Goal: Navigation & Orientation: Find specific page/section

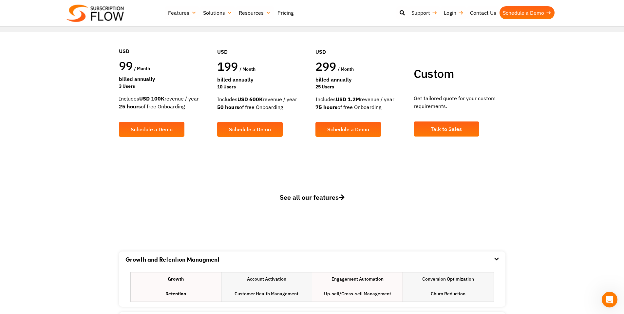
scroll to position [65, 0]
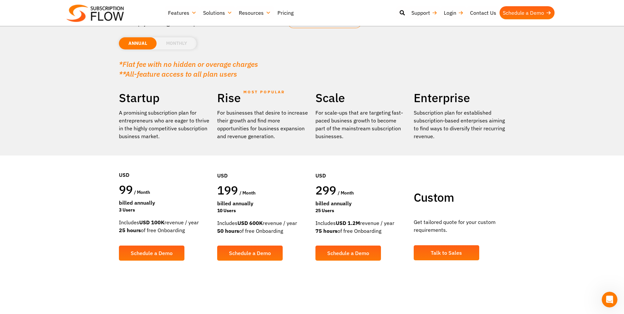
drag, startPoint x: 217, startPoint y: 98, endPoint x: 259, endPoint y: 131, distance: 53.3
click at [259, 131] on div "Rise MOST POPULAR For businesses that desire to increase their growth and find …" at bounding box center [263, 180] width 98 height 180
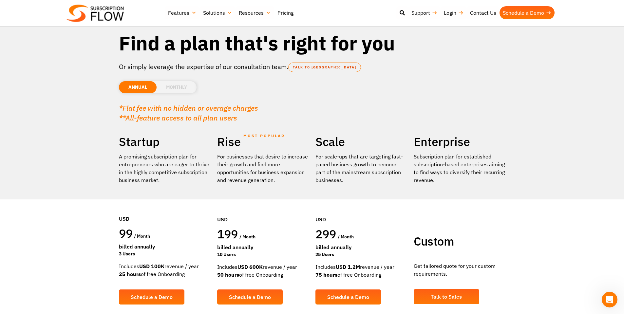
scroll to position [0, 0]
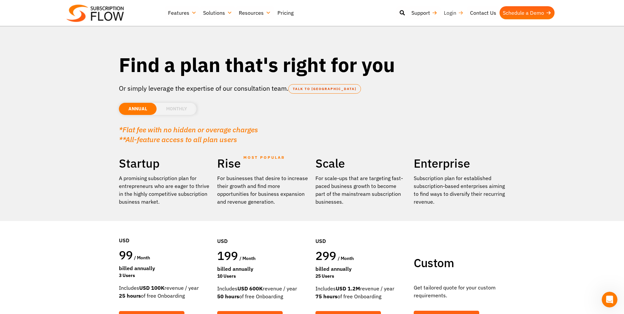
click at [446, 14] on link "Login" at bounding box center [453, 12] width 26 height 13
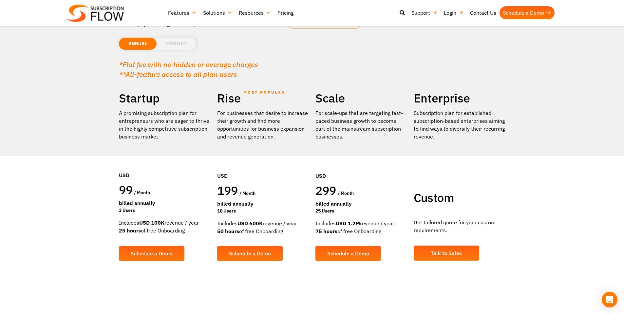
scroll to position [65, 0]
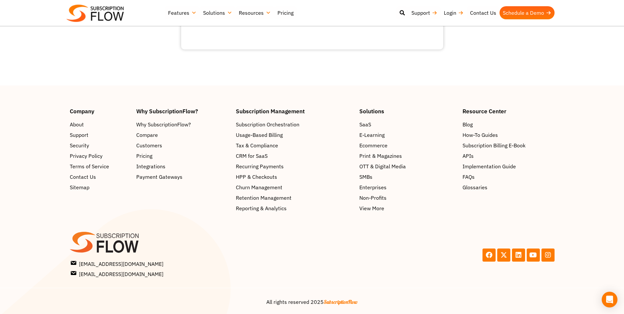
scroll to position [173, 0]
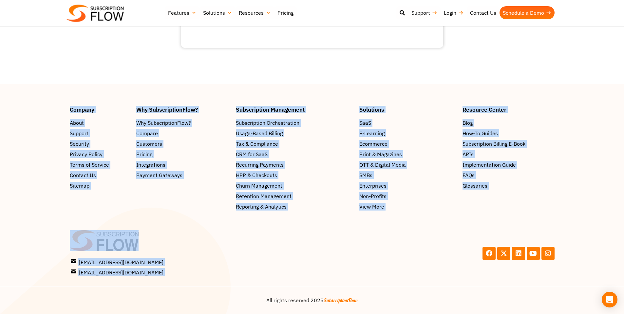
drag, startPoint x: 469, startPoint y: 212, endPoint x: 67, endPoint y: 89, distance: 419.6
click at [67, 89] on footer "Company About Support Security Privacy Policy Terms of Service Contact Us Sitem…" at bounding box center [312, 199] width 624 height 230
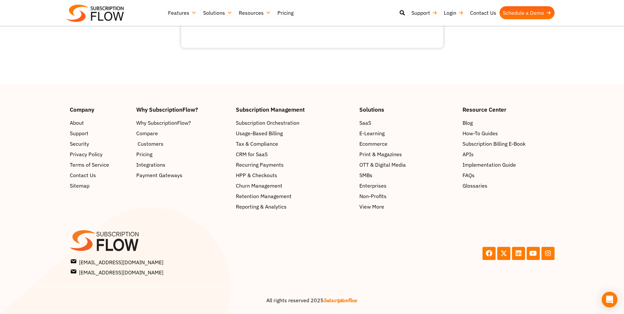
click at [148, 142] on span "Customers" at bounding box center [151, 144] width 26 height 8
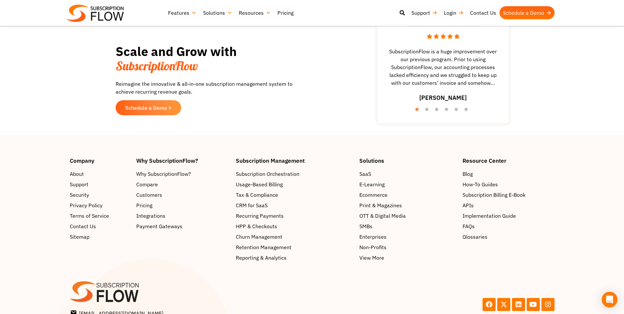
scroll to position [1081, 0]
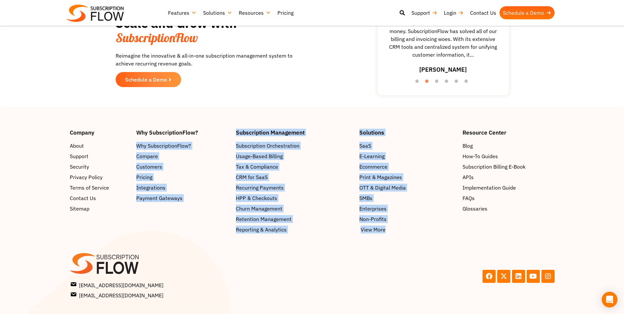
drag, startPoint x: 226, startPoint y: 118, endPoint x: 399, endPoint y: 218, distance: 200.5
click at [399, 218] on footer "Company About Support Security Privacy Policy Terms of Service Contact Us Sitem…" at bounding box center [312, 222] width 624 height 230
click at [400, 226] on link "View More" at bounding box center [407, 230] width 97 height 8
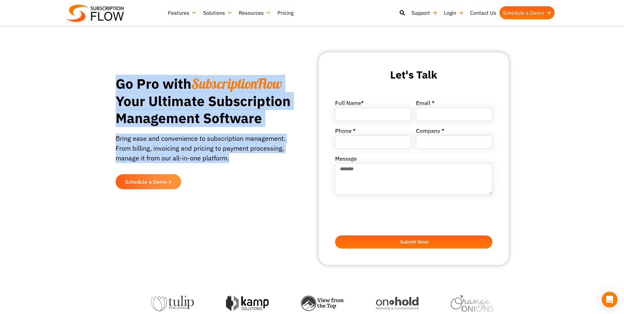
drag, startPoint x: 117, startPoint y: 82, endPoint x: 245, endPoint y: 162, distance: 151.3
click at [245, 162] on div "Go Pro with SubscriptionFlow Your Ultimate Subscription Management Software Bri…" at bounding box center [205, 132] width 178 height 114
click at [245, 162] on p "Bring ease and convenience to subscription management. From billing, invoicing …" at bounding box center [205, 152] width 178 height 36
drag, startPoint x: 250, startPoint y: 160, endPoint x: 117, endPoint y: 88, distance: 151.9
click at [117, 88] on div "Go Pro with SubscriptionFlow Your Ultimate Subscription Management Software Bri…" at bounding box center [205, 132] width 178 height 114
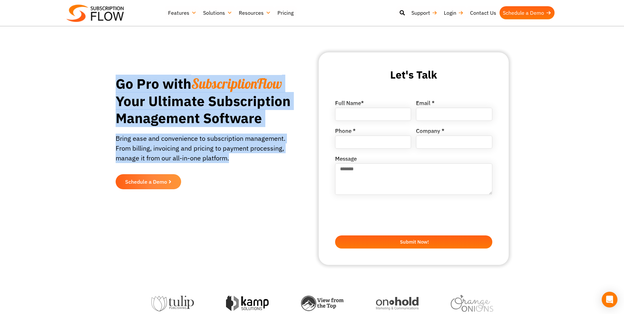
click at [117, 88] on h1 "Go Pro with SubscriptionFlow Your Ultimate Subscription Management Software" at bounding box center [205, 101] width 178 height 52
drag, startPoint x: 115, startPoint y: 83, endPoint x: 243, endPoint y: 161, distance: 149.4
click at [243, 161] on section "Go Pro with SubscriptionFlow Your Ultimate Subscription Management Software Bri…" at bounding box center [312, 132] width 624 height 265
click at [243, 161] on p "Bring ease and convenience to subscription management. From billing, invoicing …" at bounding box center [205, 152] width 178 height 36
drag, startPoint x: 245, startPoint y: 159, endPoint x: 108, endPoint y: 89, distance: 153.3
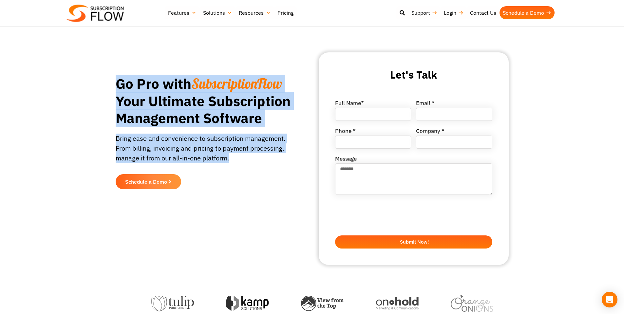
click at [108, 89] on section "Go Pro with SubscriptionFlow Your Ultimate Subscription Management Software Bri…" at bounding box center [312, 132] width 624 height 265
drag, startPoint x: 117, startPoint y: 82, endPoint x: 238, endPoint y: 164, distance: 146.8
click at [238, 164] on div "Go Pro with SubscriptionFlow Your Ultimate Subscription Management Software Bri…" at bounding box center [205, 132] width 178 height 114
click at [239, 163] on p "Bring ease and convenience to subscription management. From billing, invoicing …" at bounding box center [205, 152] width 178 height 36
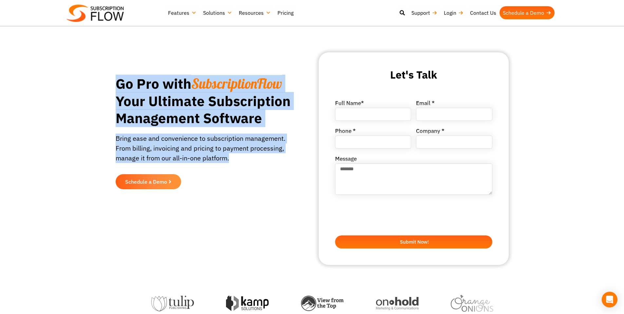
drag, startPoint x: 245, startPoint y: 162, endPoint x: 119, endPoint y: 83, distance: 148.4
click at [119, 83] on div "Go Pro with SubscriptionFlow Your Ultimate Subscription Management Software Bri…" at bounding box center [205, 132] width 178 height 114
click at [119, 83] on h1 "Go Pro with SubscriptionFlow Your Ultimate Subscription Management Software" at bounding box center [205, 101] width 178 height 52
drag, startPoint x: 118, startPoint y: 81, endPoint x: 241, endPoint y: 159, distance: 146.4
click at [241, 159] on div "Go Pro with SubscriptionFlow Your Ultimate Subscription Management Software Bri…" at bounding box center [205, 132] width 178 height 114
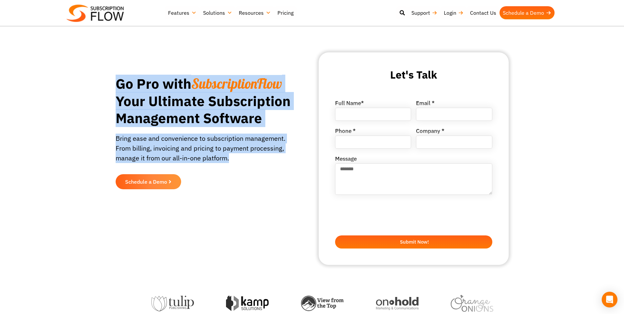
click at [241, 159] on p "Bring ease and convenience to subscription management. From billing, invoicing …" at bounding box center [205, 152] width 178 height 36
drag, startPoint x: 211, startPoint y: 142, endPoint x: 115, endPoint y: 83, distance: 112.6
click at [115, 83] on section "Go Pro with SubscriptionFlow Your Ultimate Subscription Management Software Bri…" at bounding box center [312, 132] width 624 height 265
drag, startPoint x: 116, startPoint y: 81, endPoint x: 230, endPoint y: 155, distance: 135.6
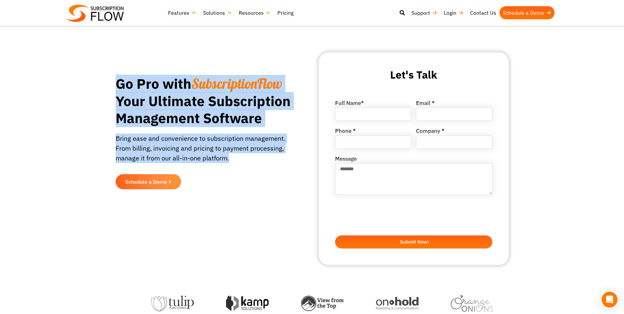
click at [230, 155] on div "Go Pro with SubscriptionFlow Your Ultimate Subscription Management Software Bri…" at bounding box center [205, 132] width 178 height 114
click at [230, 155] on p "Bring ease and convenience to subscription management. From billing, invoicing …" at bounding box center [205, 152] width 178 height 36
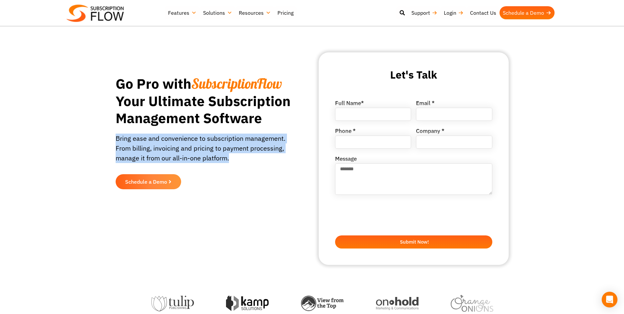
drag, startPoint x: 236, startPoint y: 161, endPoint x: 117, endPoint y: 139, distance: 121.4
click at [117, 139] on p "Bring ease and convenience to subscription management. From billing, invoicing …" at bounding box center [205, 152] width 178 height 36
click at [117, 138] on p "Bring ease and convenience to subscription management. From billing, invoicing …" at bounding box center [205, 152] width 178 height 36
drag, startPoint x: 117, startPoint y: 138, endPoint x: 240, endPoint y: 158, distance: 124.8
click at [240, 158] on p "Bring ease and convenience to subscription management. From billing, invoicing …" at bounding box center [205, 152] width 178 height 36
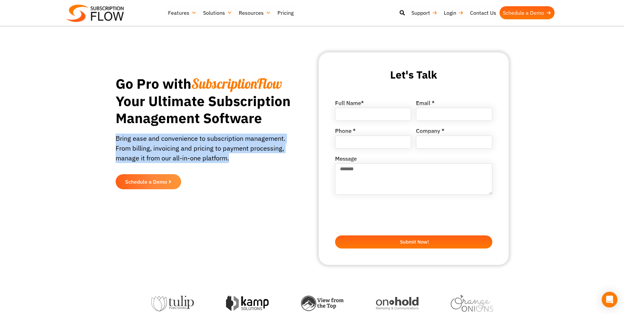
click at [240, 158] on p "Bring ease and convenience to subscription management. From billing, invoicing …" at bounding box center [205, 152] width 178 height 36
